Goal: Task Accomplishment & Management: Use online tool/utility

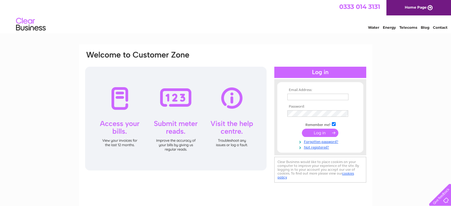
type input "philip@autocentreinverurie.co.uk"
click at [318, 132] on input "submit" at bounding box center [320, 133] width 36 height 8
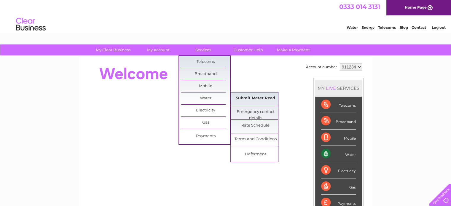
click at [250, 98] on link "Submit Meter Read" at bounding box center [255, 99] width 49 height 12
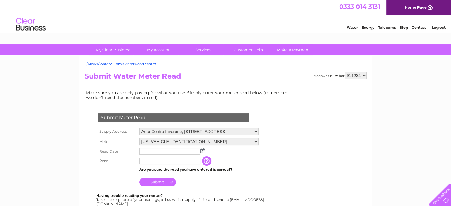
click at [201, 149] on img at bounding box center [203, 150] width 4 height 5
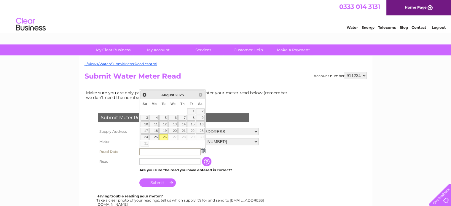
click at [164, 137] on link "26" at bounding box center [163, 137] width 8 height 6
type input "[DATE]"
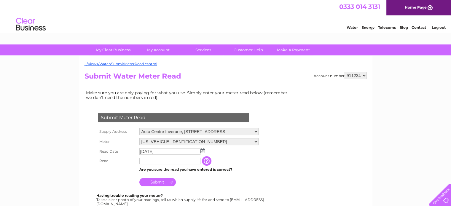
click at [162, 163] on input "text" at bounding box center [169, 161] width 61 height 7
type input "3155"
click at [158, 182] on input "Submit" at bounding box center [157, 182] width 36 height 8
